Goal: Task Accomplishment & Management: Manage account settings

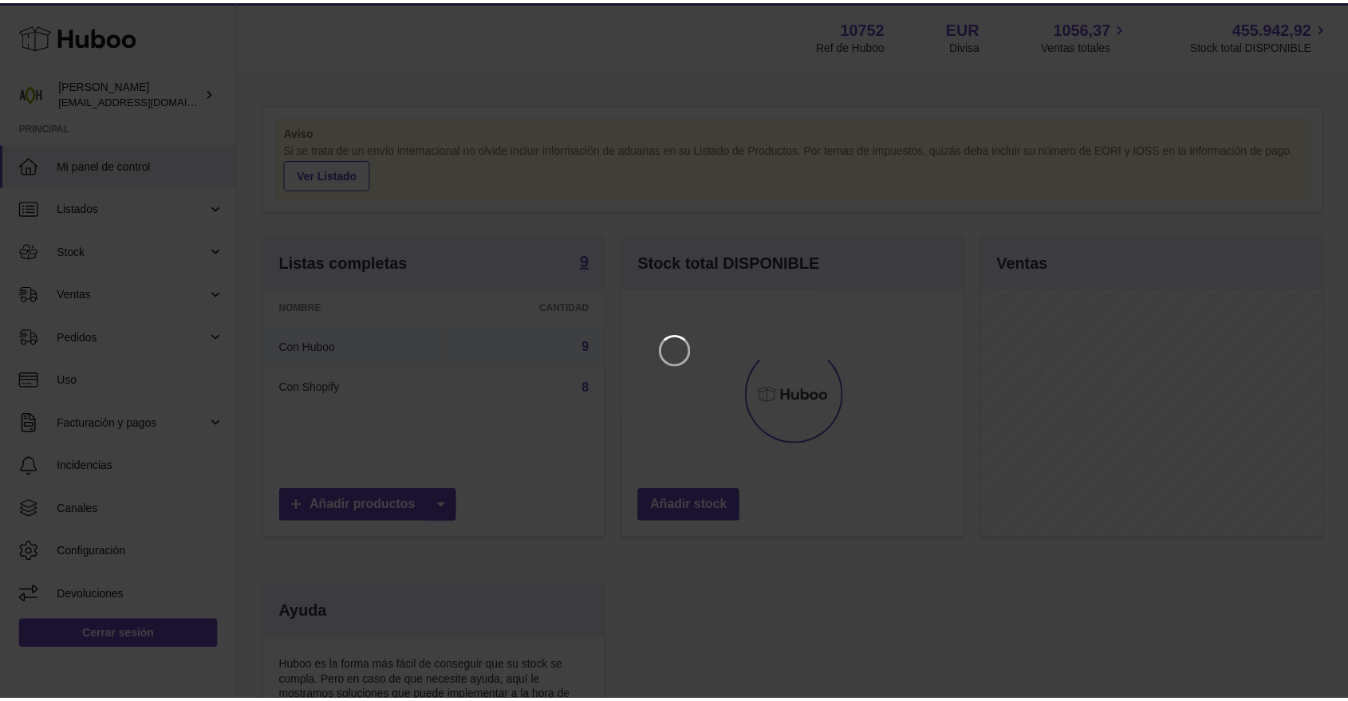
scroll to position [249, 345]
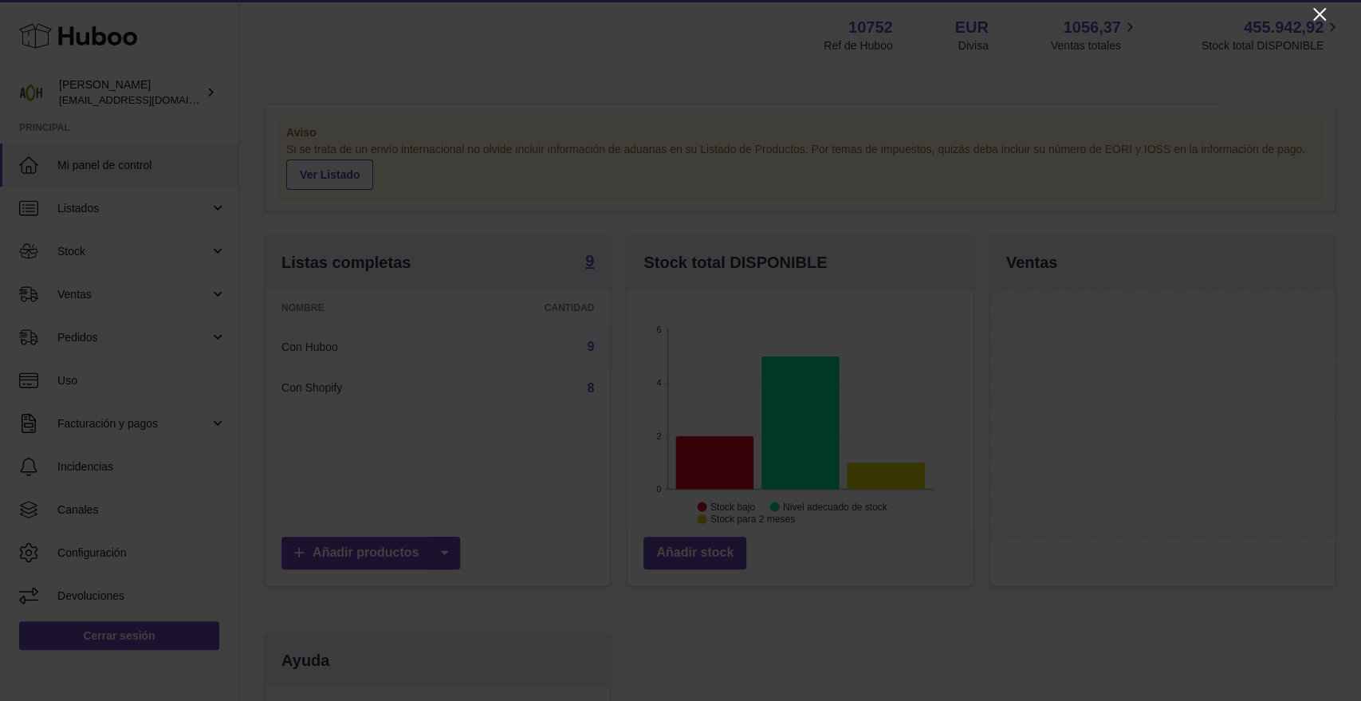
click at [1322, 11] on icon "Close" at bounding box center [1320, 14] width 13 height 13
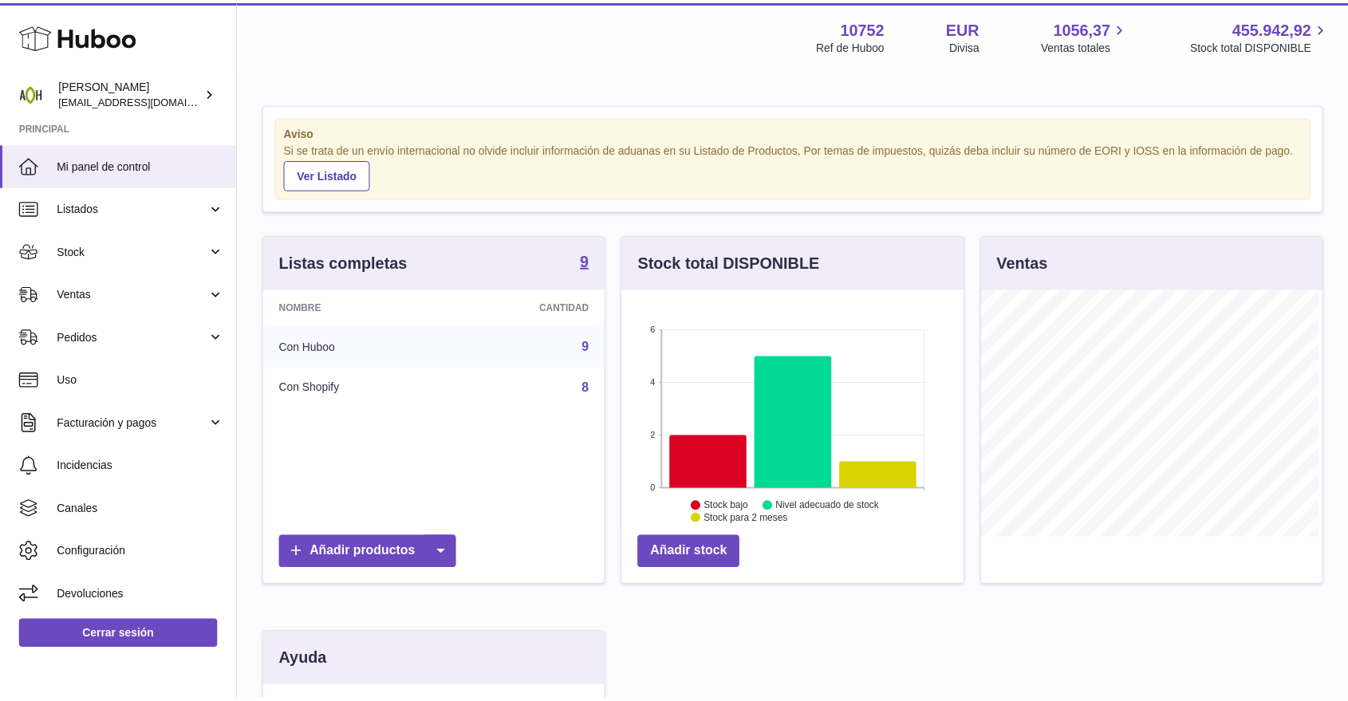
scroll to position [797306, 797214]
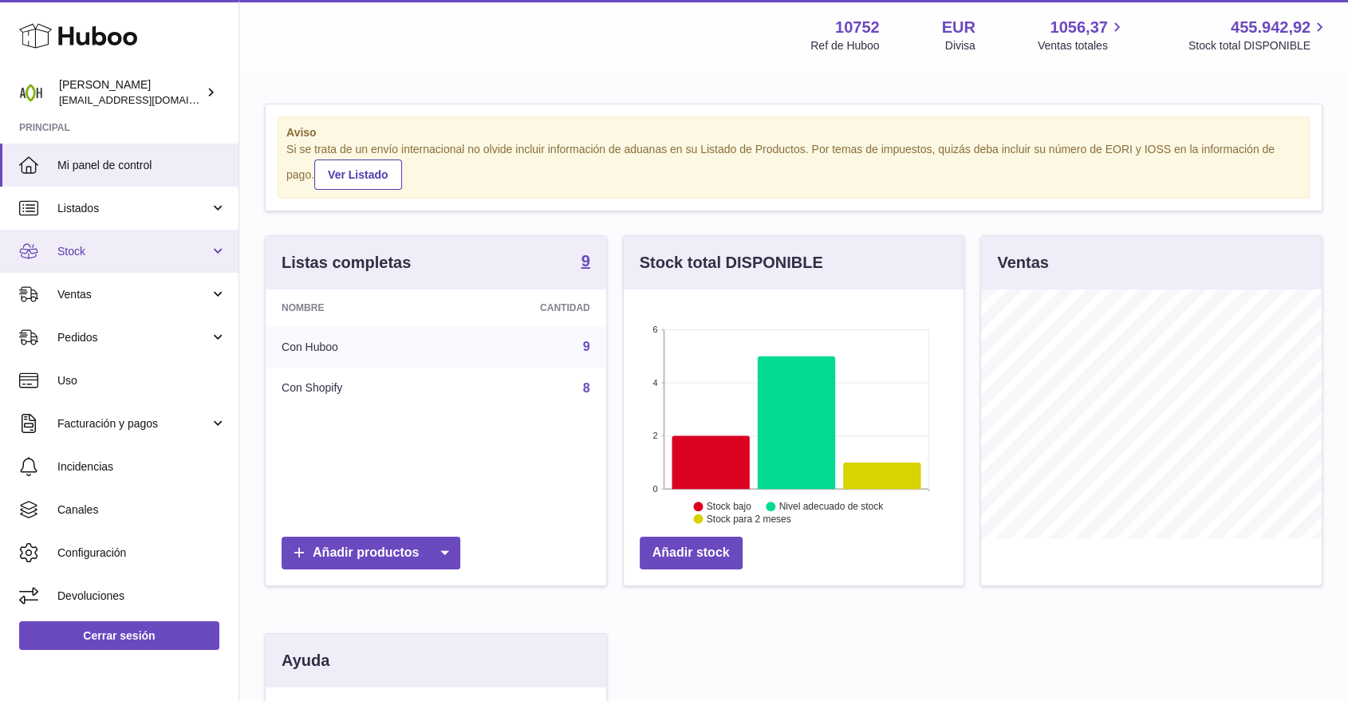
click at [185, 262] on link "Stock" at bounding box center [119, 251] width 238 height 43
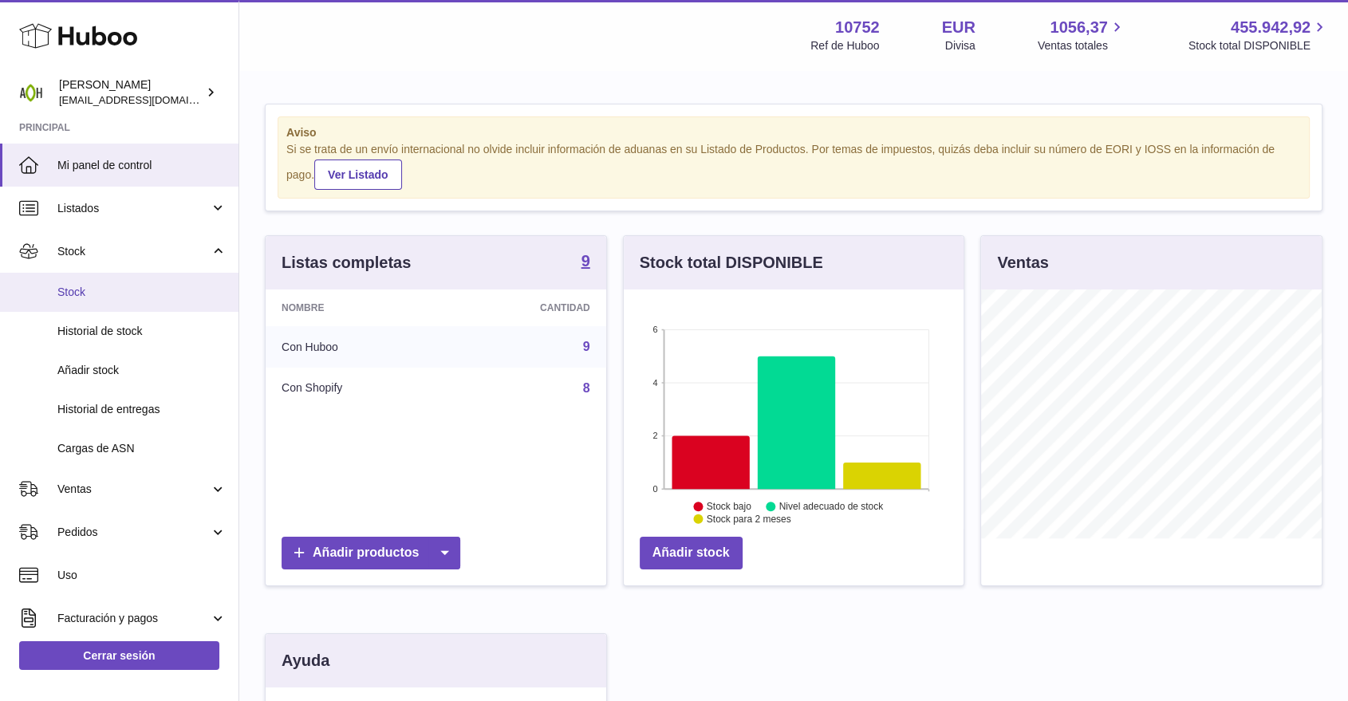
click at [150, 294] on span "Stock" at bounding box center [141, 292] width 169 height 15
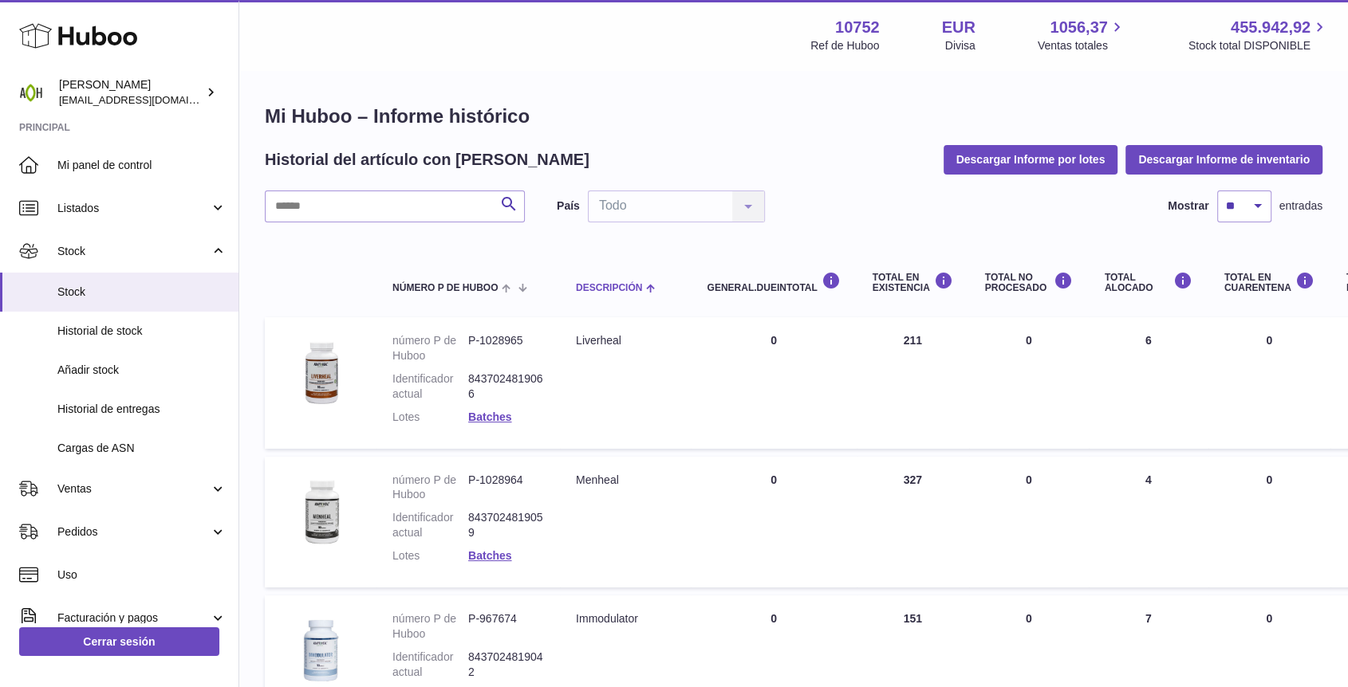
click at [619, 290] on span "Descripción" at bounding box center [609, 288] width 66 height 10
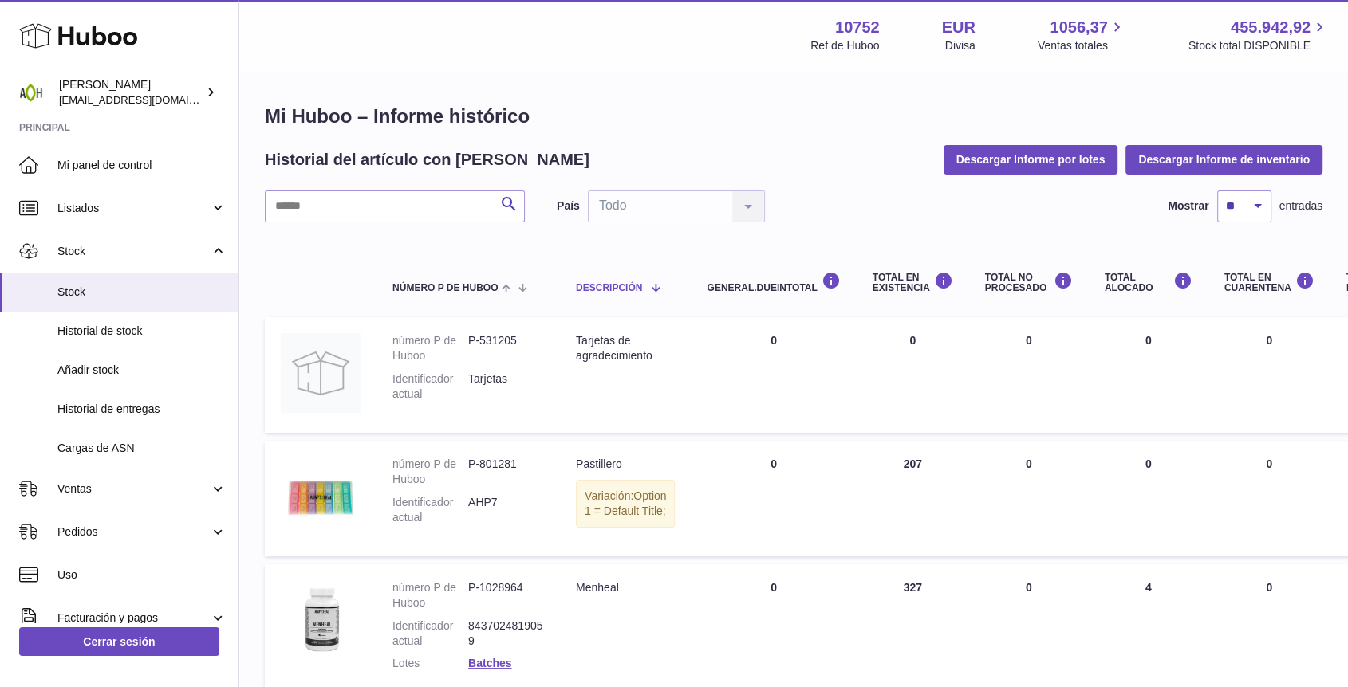
click at [619, 290] on span "Descripción" at bounding box center [609, 288] width 66 height 10
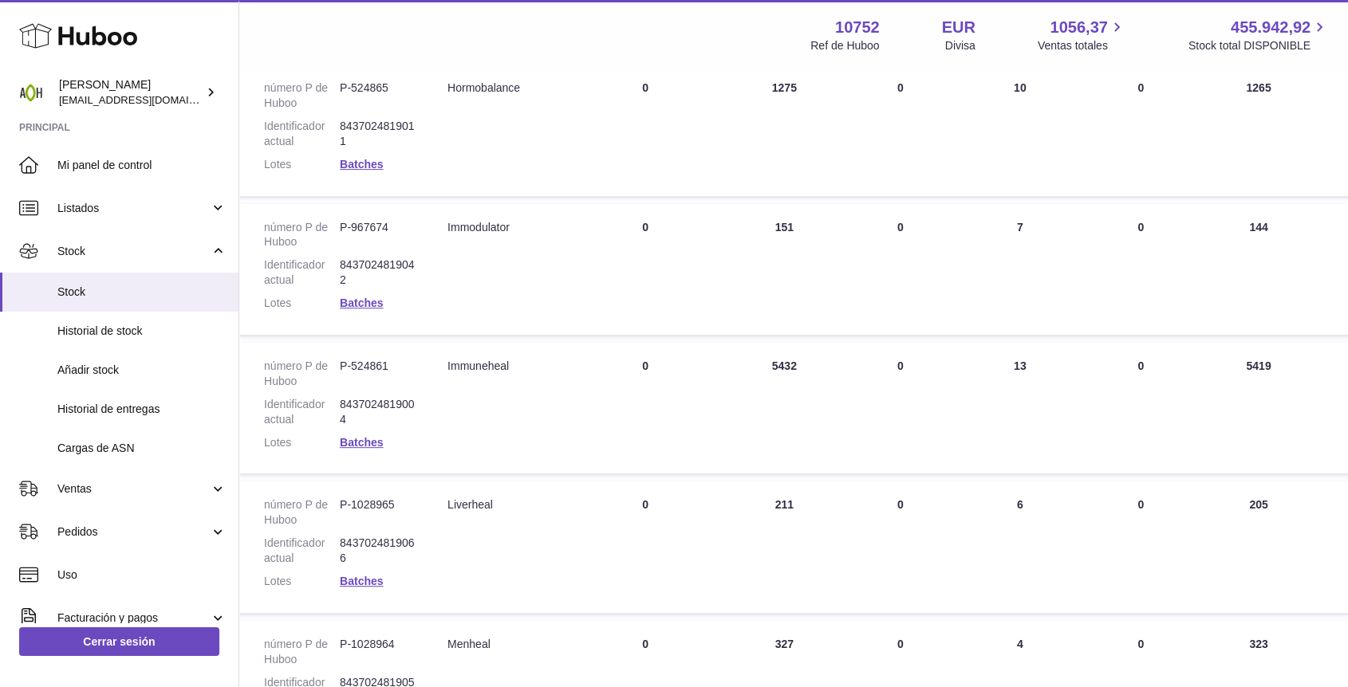
scroll to position [620, 128]
